Goal: Information Seeking & Learning: Learn about a topic

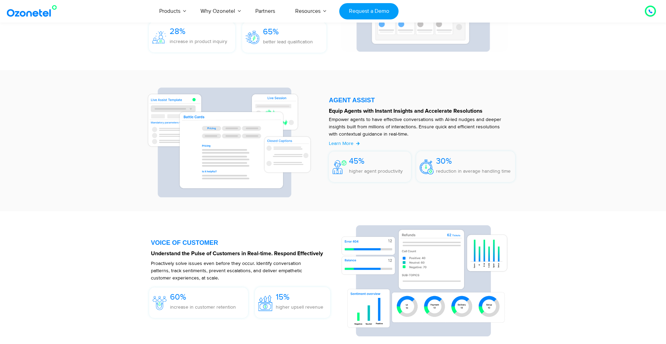
scroll to position [866, 0]
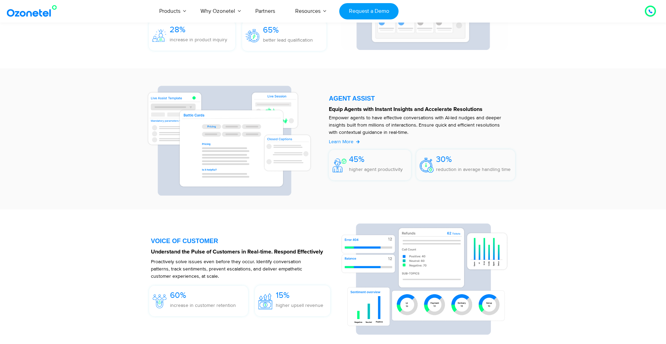
click at [346, 142] on span "Learn More" at bounding box center [341, 142] width 25 height 6
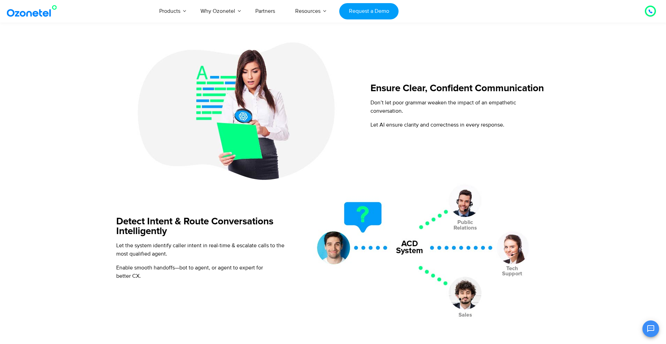
scroll to position [630, 0]
